Goal: Task Accomplishment & Management: Manage account settings

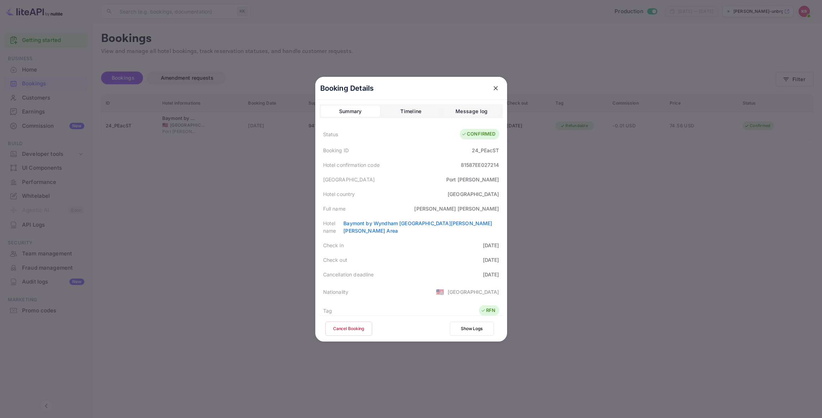
click at [496, 87] on icon "close" at bounding box center [495, 88] width 7 height 7
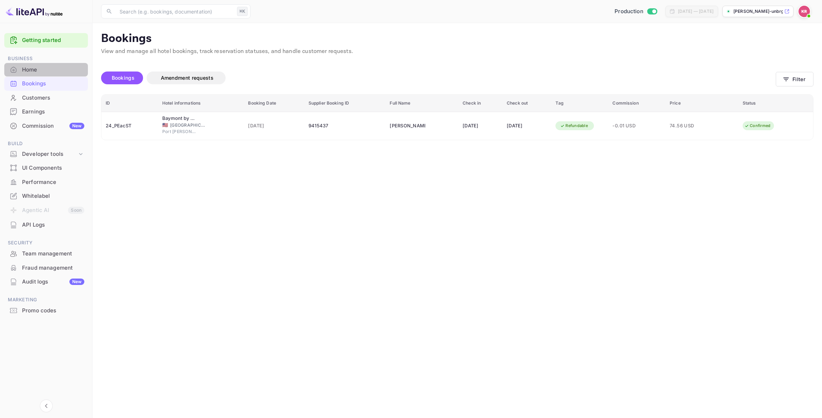
click at [35, 74] on div "Home" at bounding box center [46, 70] width 84 height 14
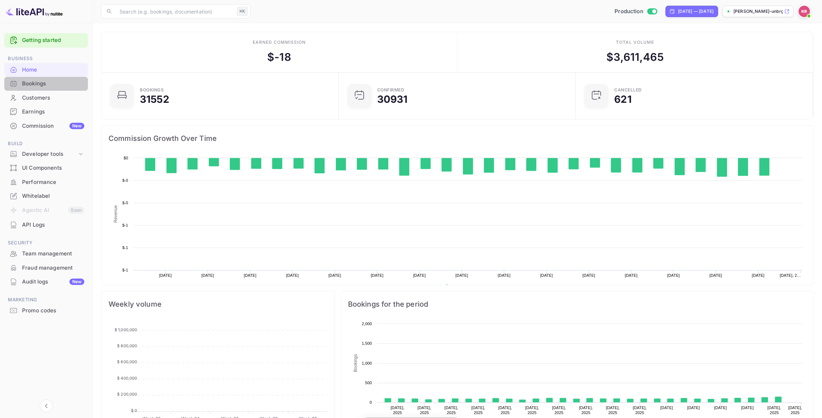
click at [43, 84] on div "Bookings" at bounding box center [53, 84] width 62 height 8
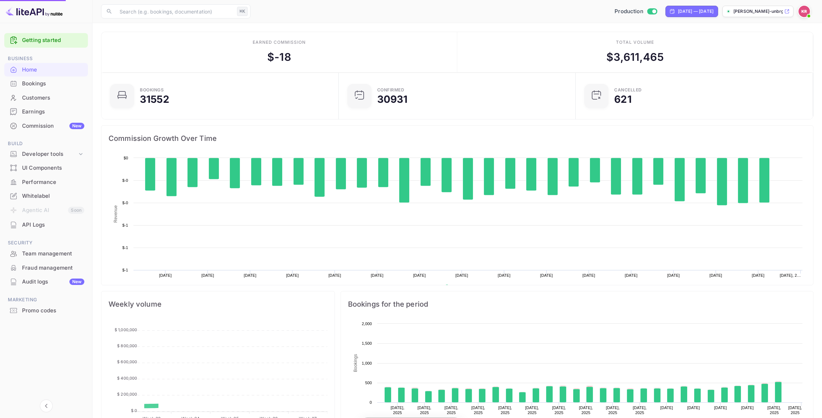
scroll to position [116, 233]
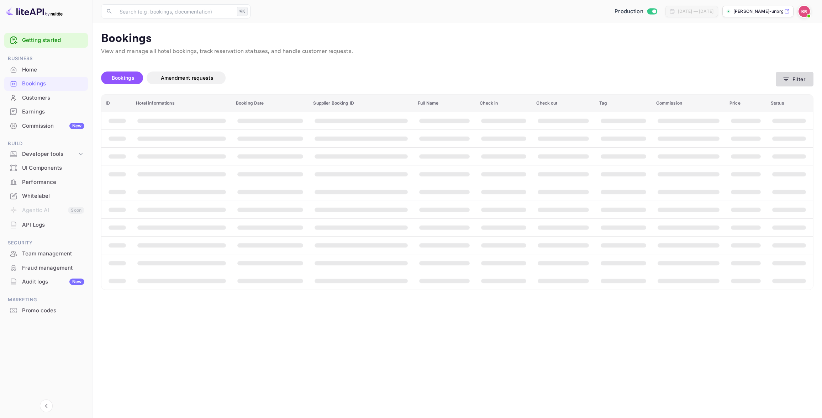
click at [798, 78] on button "Filter" at bounding box center [795, 79] width 38 height 15
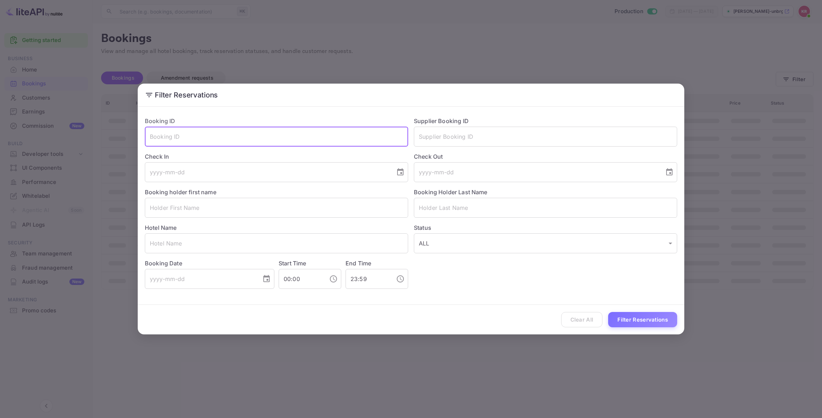
click at [157, 136] on input "text" at bounding box center [276, 137] width 263 height 20
paste input "n4mfLAhCJ"
click at [623, 323] on button "Filter Reservations" at bounding box center [642, 319] width 69 height 15
click at [152, 136] on input "n4mfLAhCJ" at bounding box center [276, 137] width 263 height 20
type input "n4mfLAhCJ"
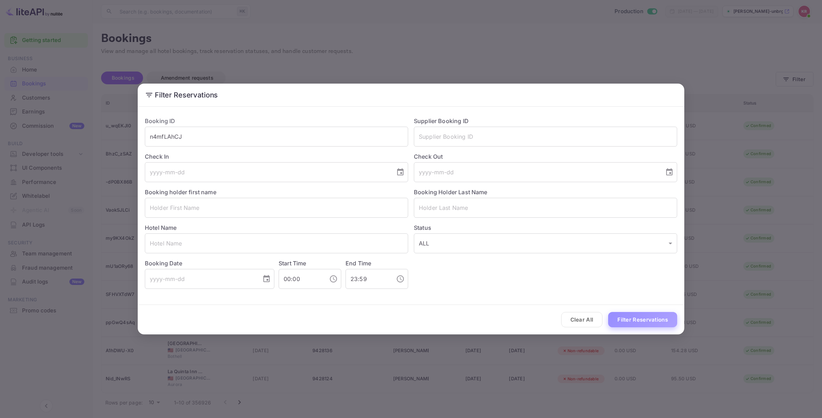
click at [635, 319] on button "Filter Reservations" at bounding box center [642, 319] width 69 height 15
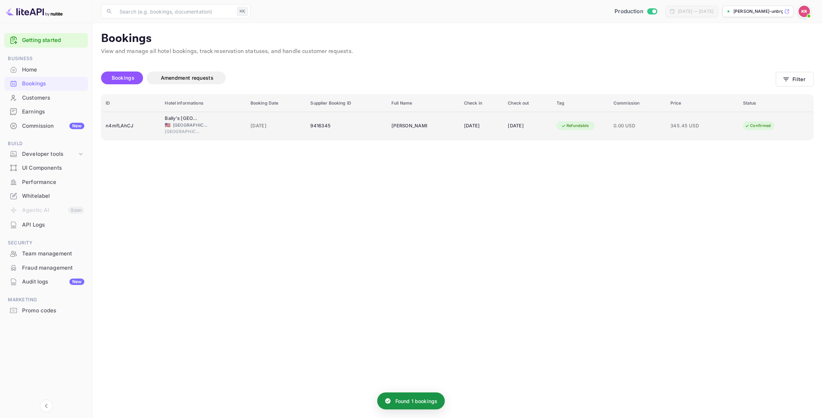
click at [184, 124] on span "[GEOGRAPHIC_DATA]" at bounding box center [191, 125] width 36 height 6
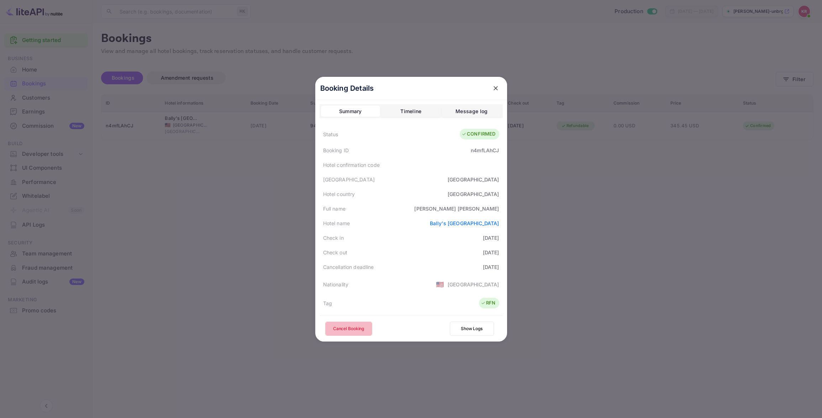
click at [352, 328] on button "Cancel Booking" at bounding box center [348, 329] width 47 height 14
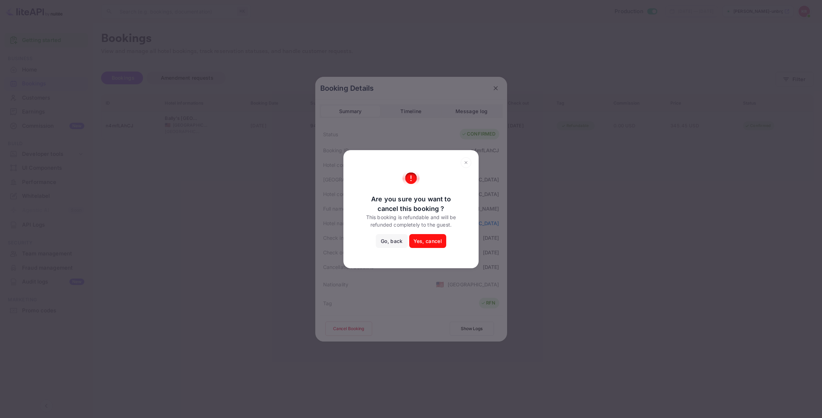
click at [427, 242] on button "Yes, cancel" at bounding box center [427, 241] width 37 height 14
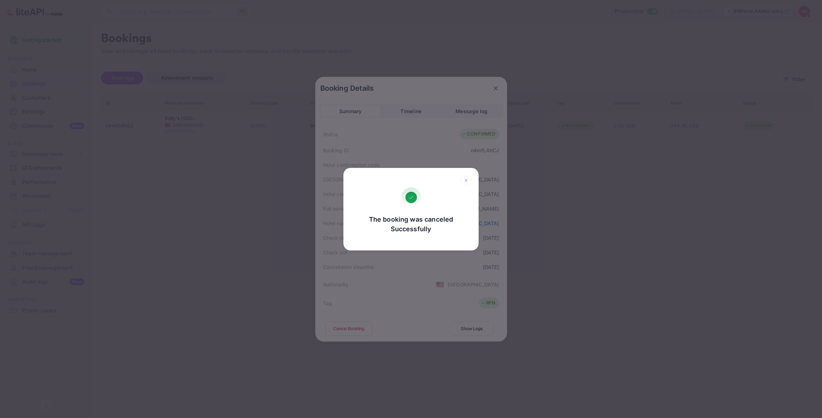
click at [287, 96] on div "The booking was canceled Successfully Go, back Yes, cancel" at bounding box center [411, 209] width 822 height 418
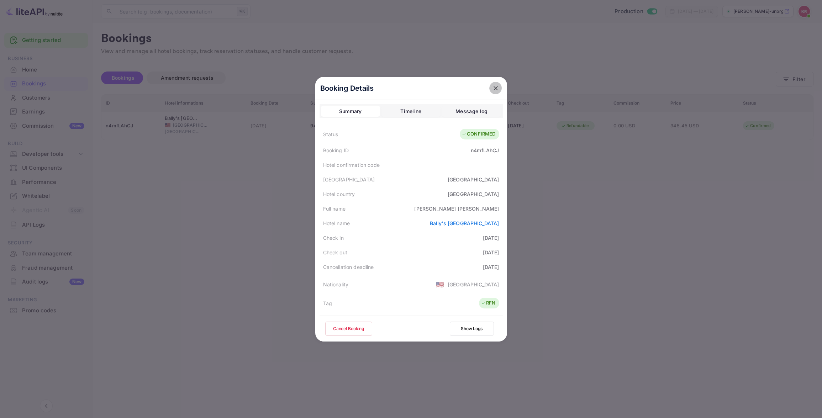
click at [497, 89] on icon "close" at bounding box center [495, 88] width 7 height 7
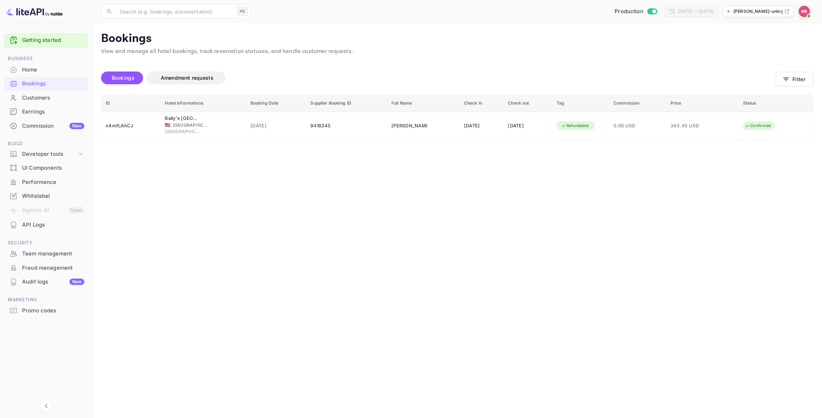
click at [39, 71] on div "Home" at bounding box center [53, 70] width 62 height 8
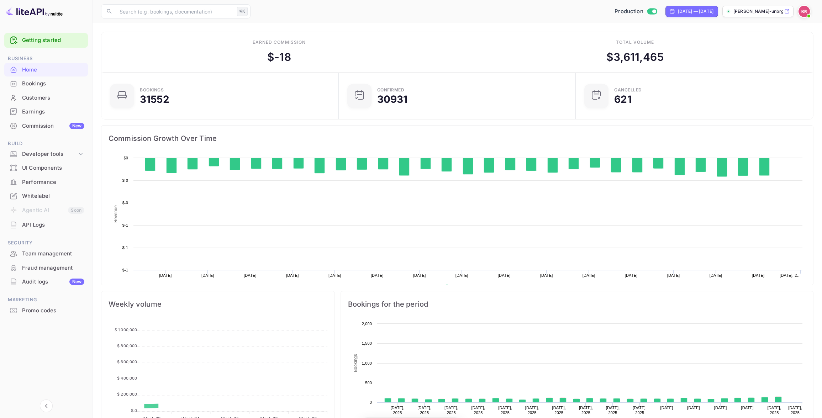
scroll to position [116, 233]
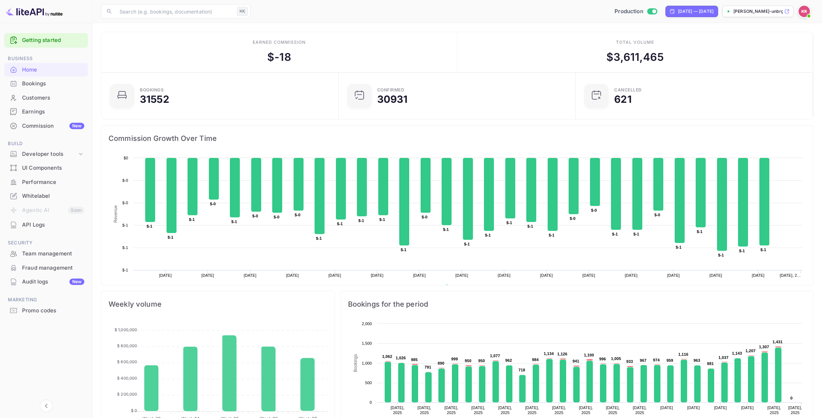
click at [38, 84] on div "Bookings" at bounding box center [53, 84] width 62 height 8
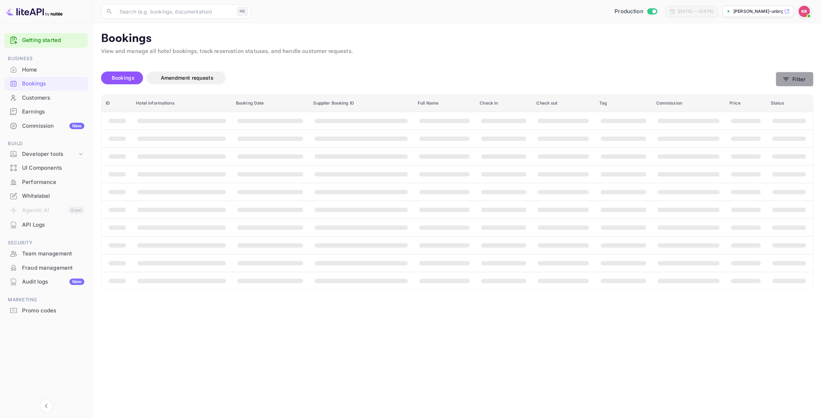
click at [798, 81] on button "Filter" at bounding box center [795, 79] width 38 height 15
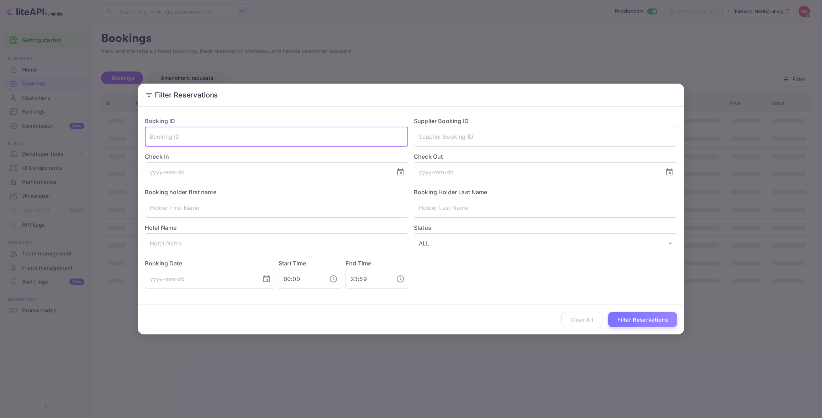
click at [156, 137] on input "text" at bounding box center [276, 137] width 263 height 20
paste input "J1dinTuzW"
click at [153, 138] on input "J1dinTuzW" at bounding box center [276, 137] width 263 height 20
click at [152, 137] on input "J1dinTuzW" at bounding box center [276, 137] width 263 height 20
type input "J1dinTuzW"
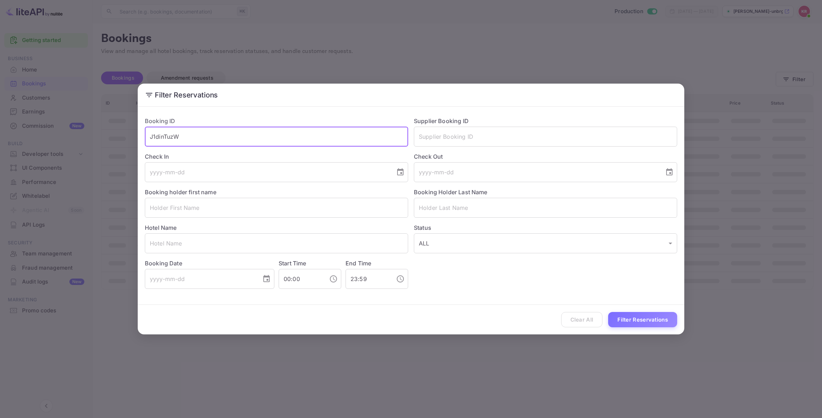
click at [652, 319] on button "Filter Reservations" at bounding box center [642, 319] width 69 height 15
